Goal: Task Accomplishment & Management: Manage account settings

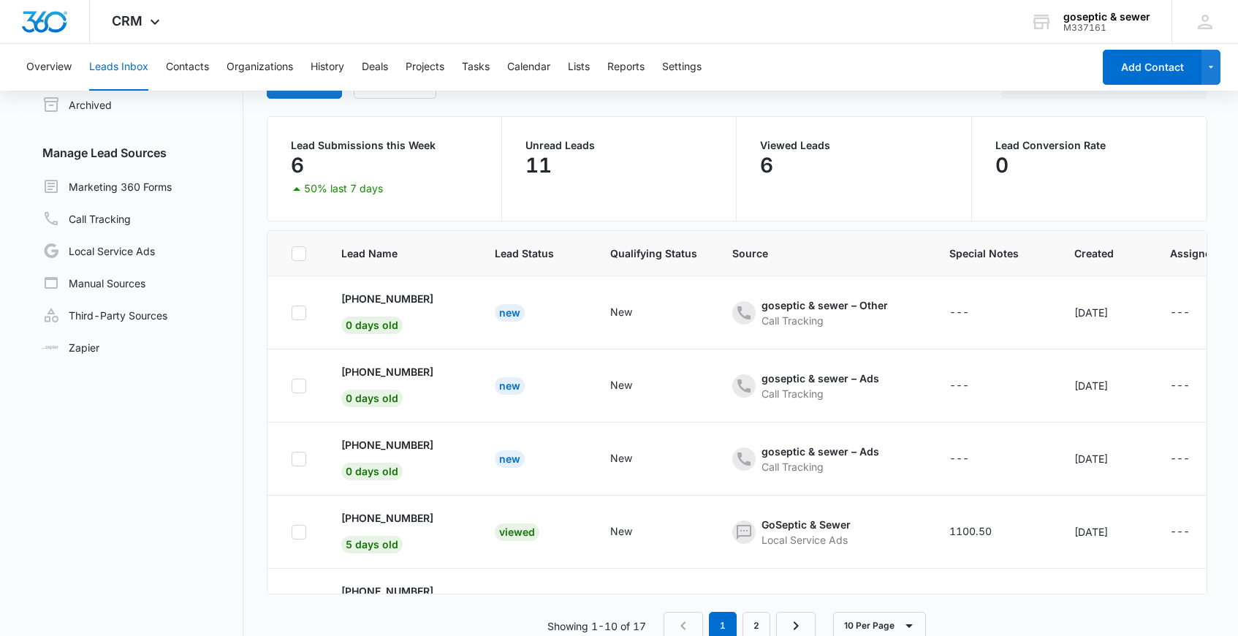
scroll to position [93, 0]
click at [401, 296] on p "+16784680240" at bounding box center [387, 296] width 92 height 15
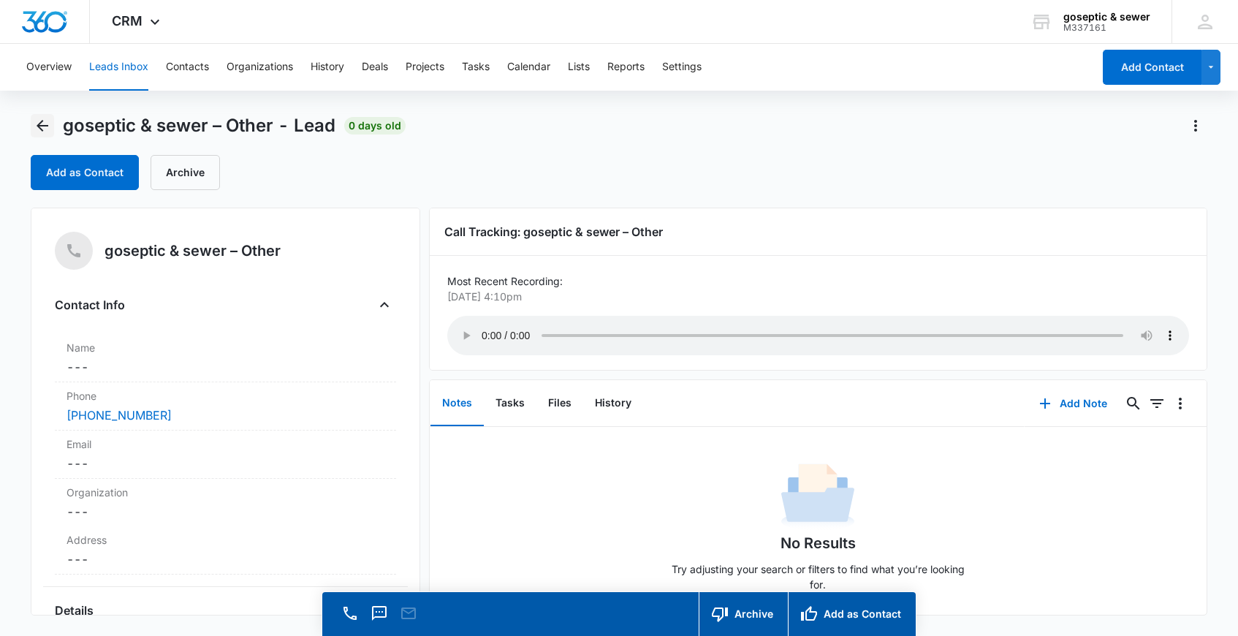
click at [37, 126] on icon "Back" at bounding box center [43, 126] width 18 height 18
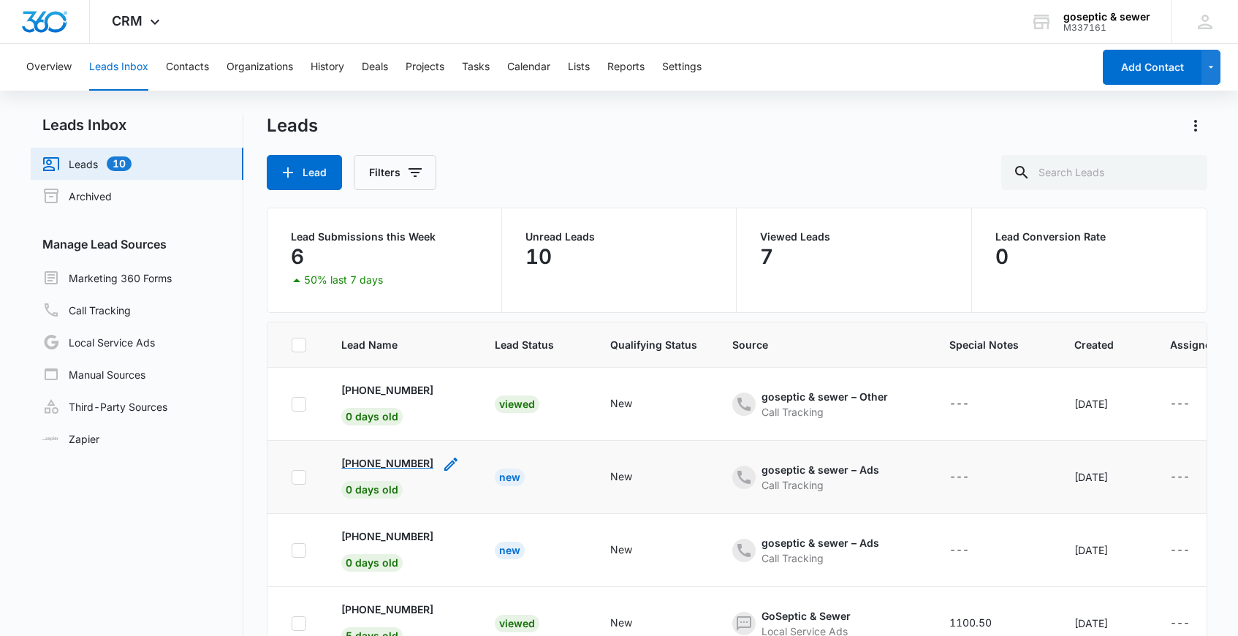
click at [371, 466] on p "+17064918894" at bounding box center [387, 462] width 92 height 15
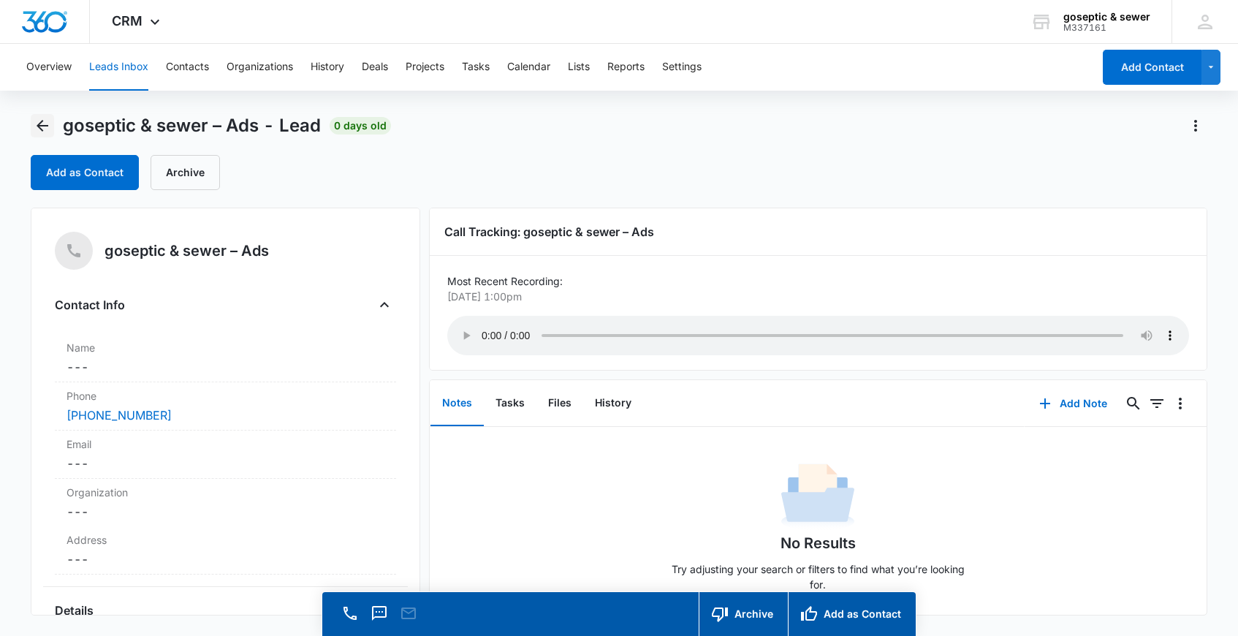
click at [39, 123] on icon "Back" at bounding box center [43, 126] width 12 height 12
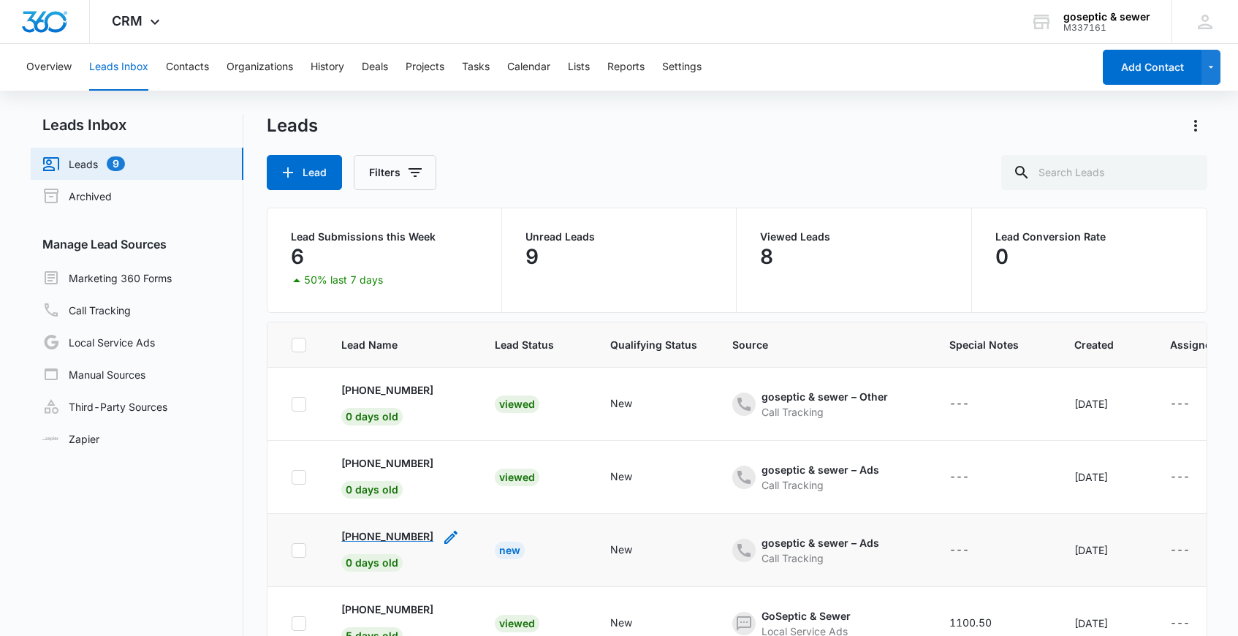
click at [379, 537] on p "+17707123491" at bounding box center [387, 535] width 92 height 15
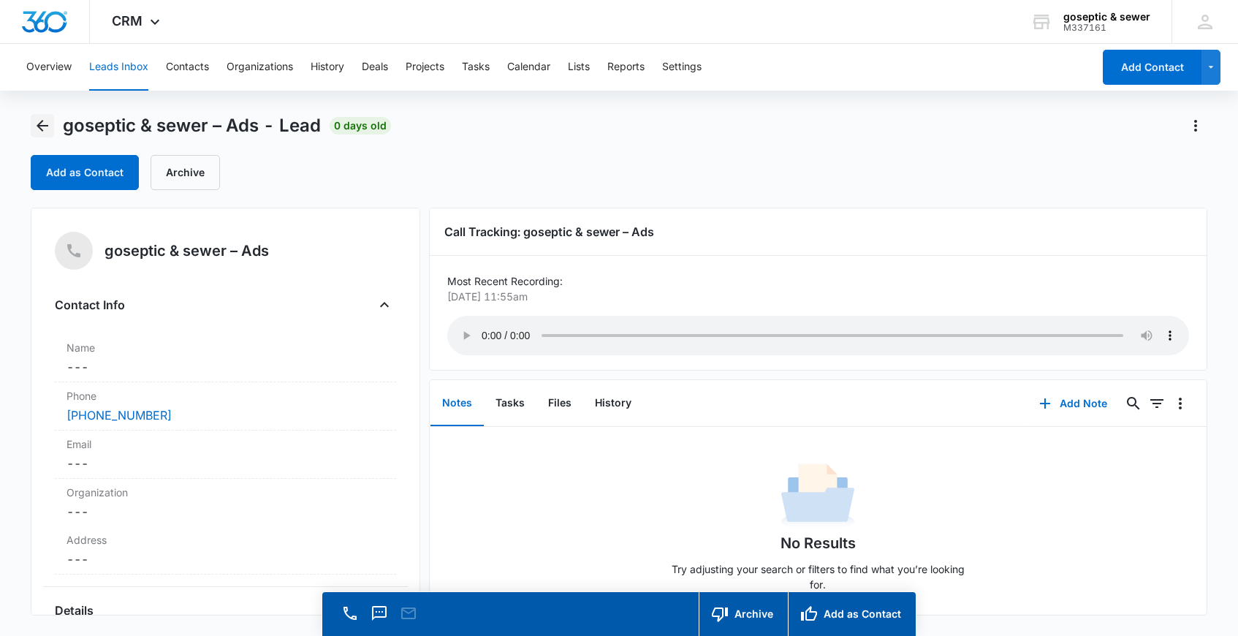
click at [45, 126] on icon "Back" at bounding box center [43, 126] width 12 height 12
